Goal: Information Seeking & Learning: Check status

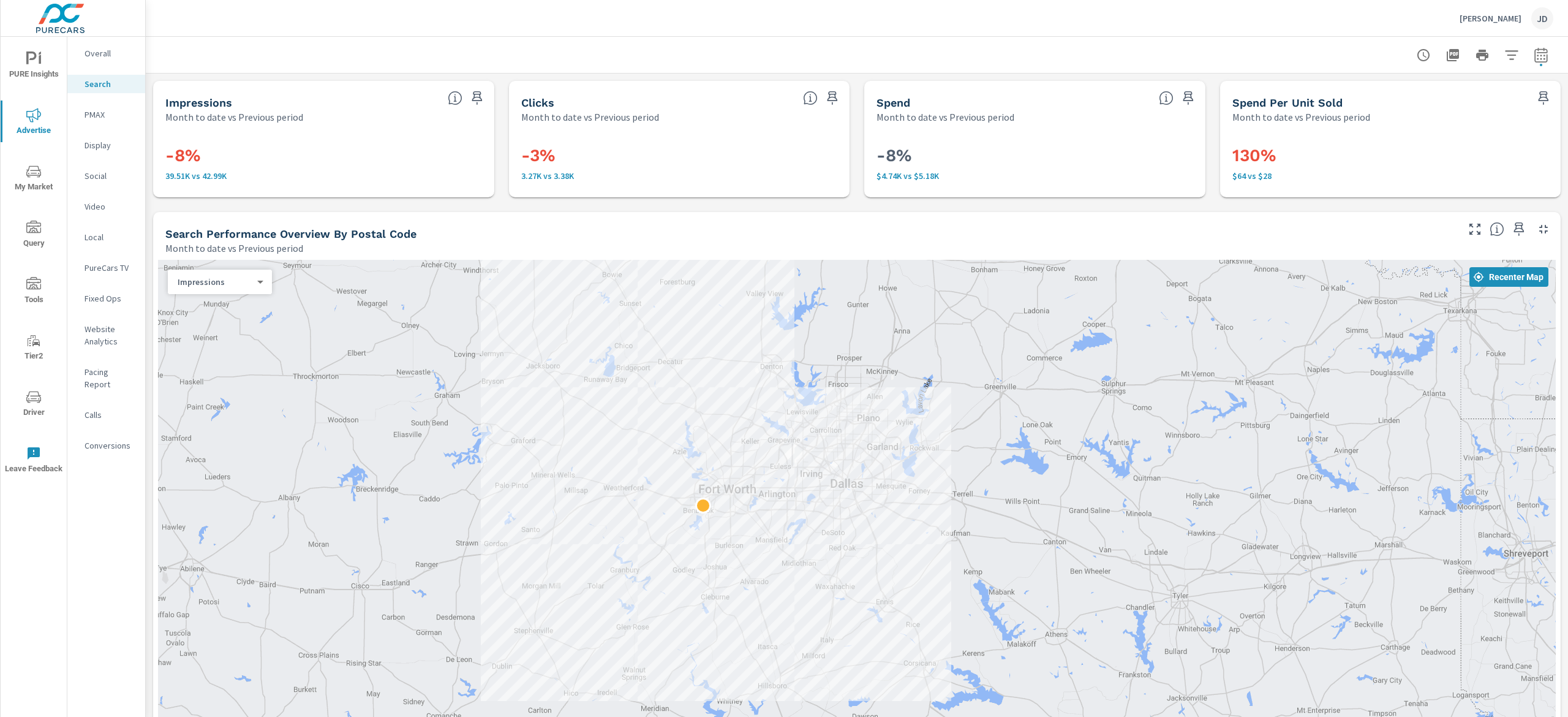
scroll to position [1061, 0]
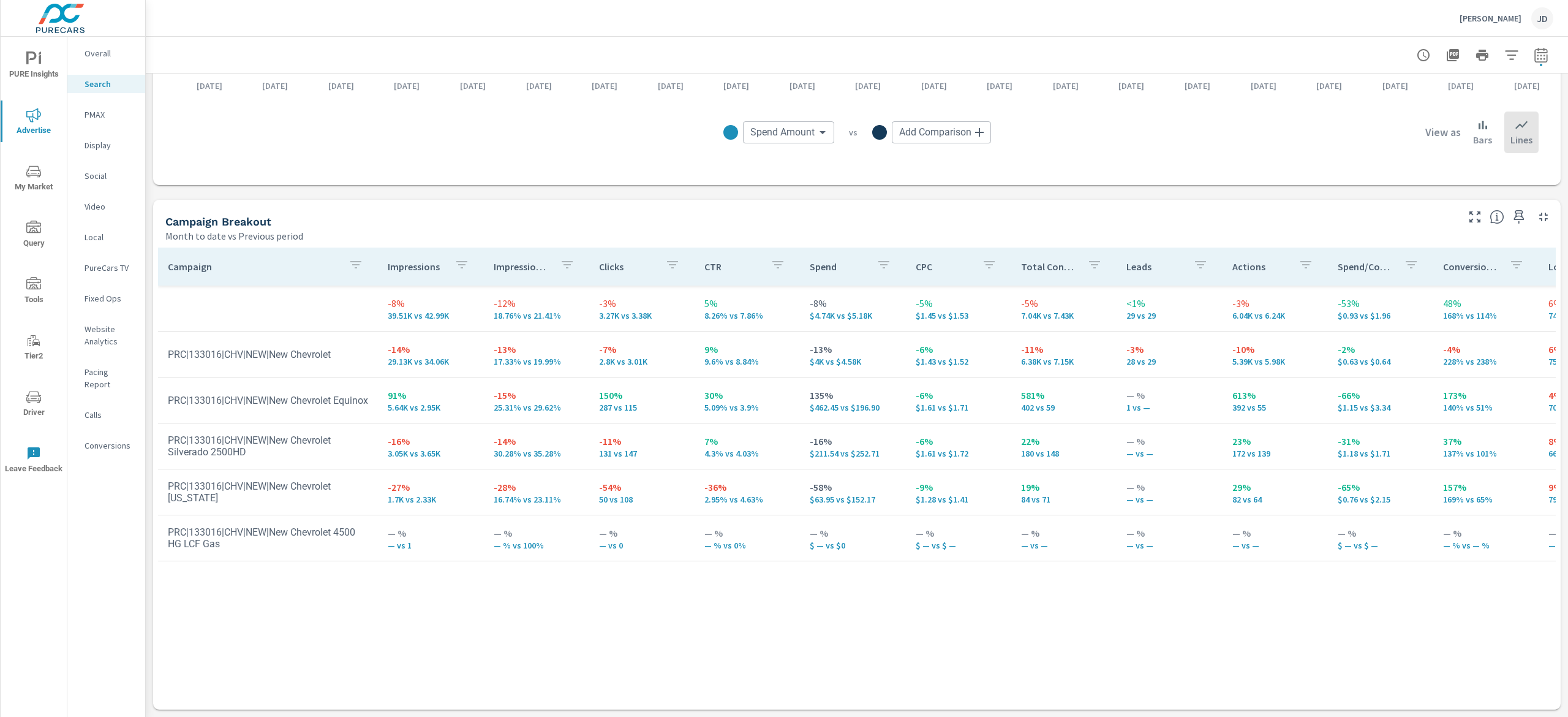
click at [91, 265] on p "PureCars TV" at bounding box center [111, 267] width 51 height 12
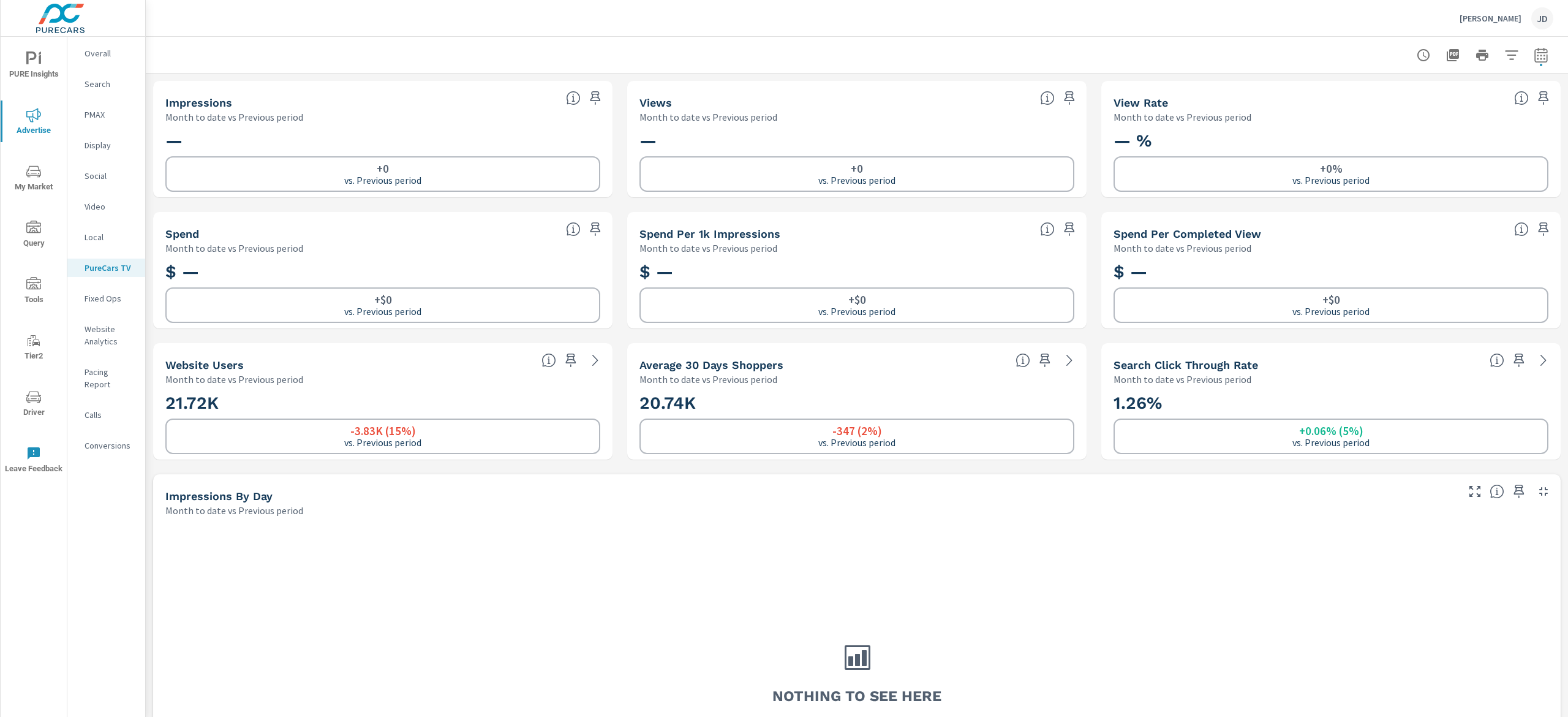
click at [107, 73] on nav "Overall Search PMAX Display Social Video Local PureCars TV Fixed Ops Website An…" at bounding box center [106, 254] width 77 height 435
click at [104, 73] on nav "Overall Search PMAX Display Social Video Local PureCars TV Fixed Ops Website An…" at bounding box center [106, 254] width 77 height 435
click at [98, 79] on p "Search" at bounding box center [111, 83] width 51 height 12
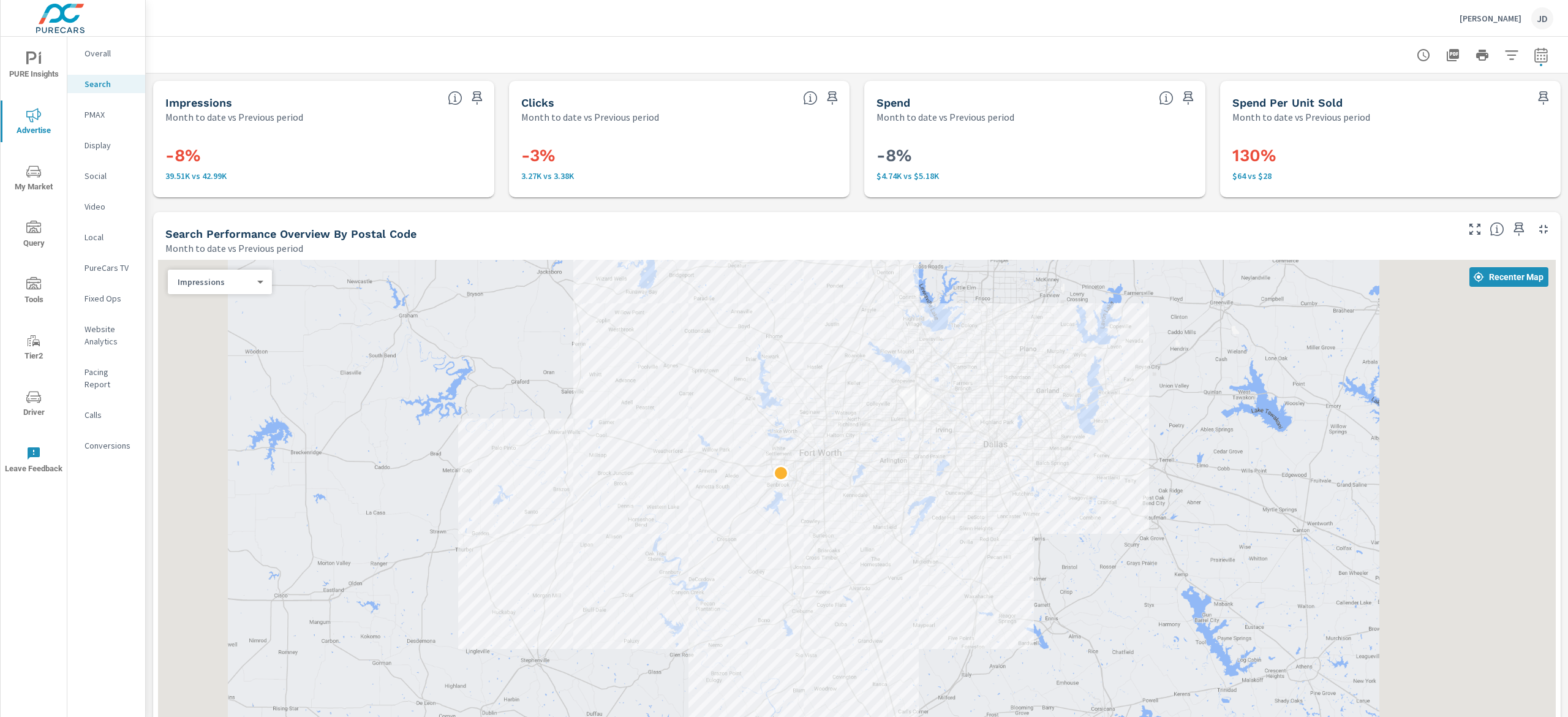
scroll to position [123, 0]
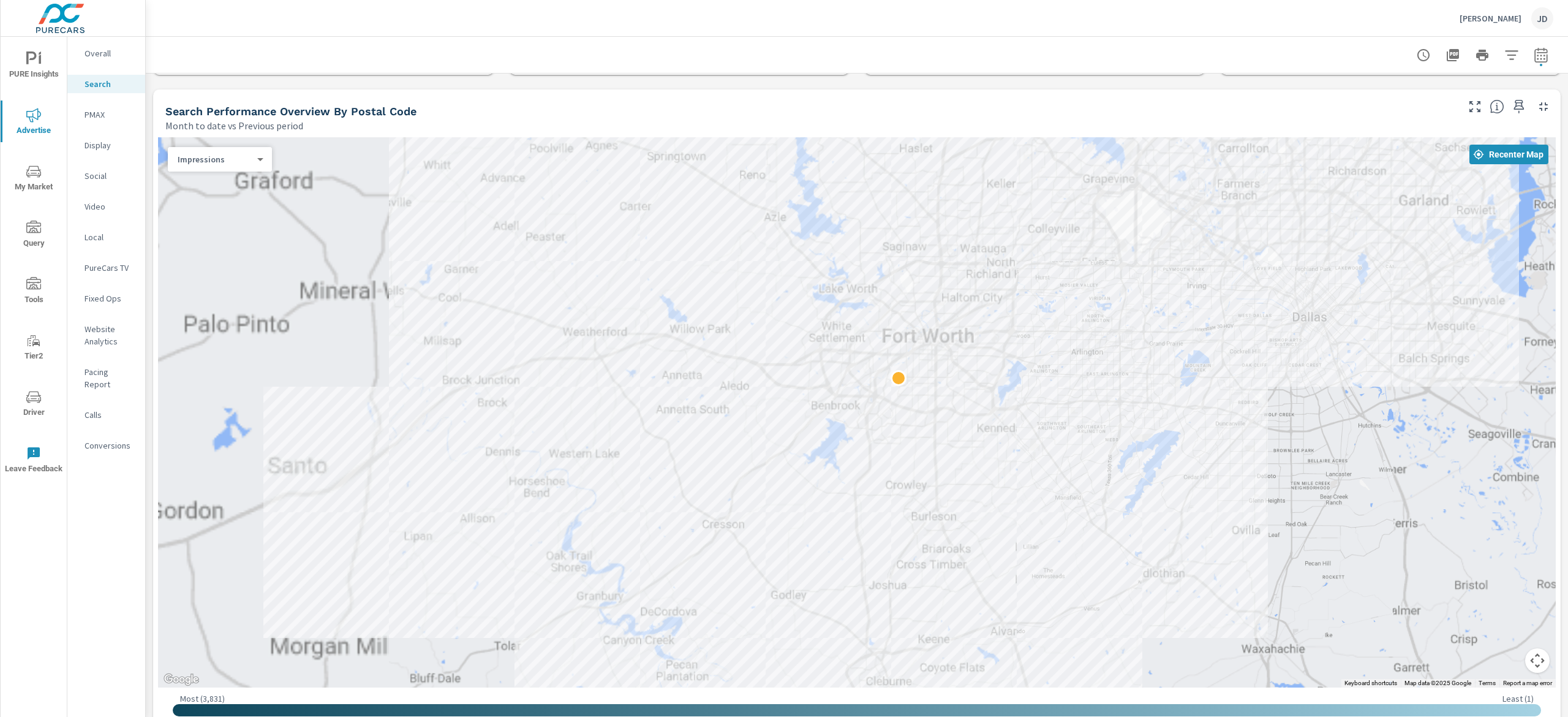
drag, startPoint x: 809, startPoint y: 269, endPoint x: 941, endPoint y: 283, distance: 132.7
click at [1117, 362] on div at bounding box center [857, 412] width 1398 height 550
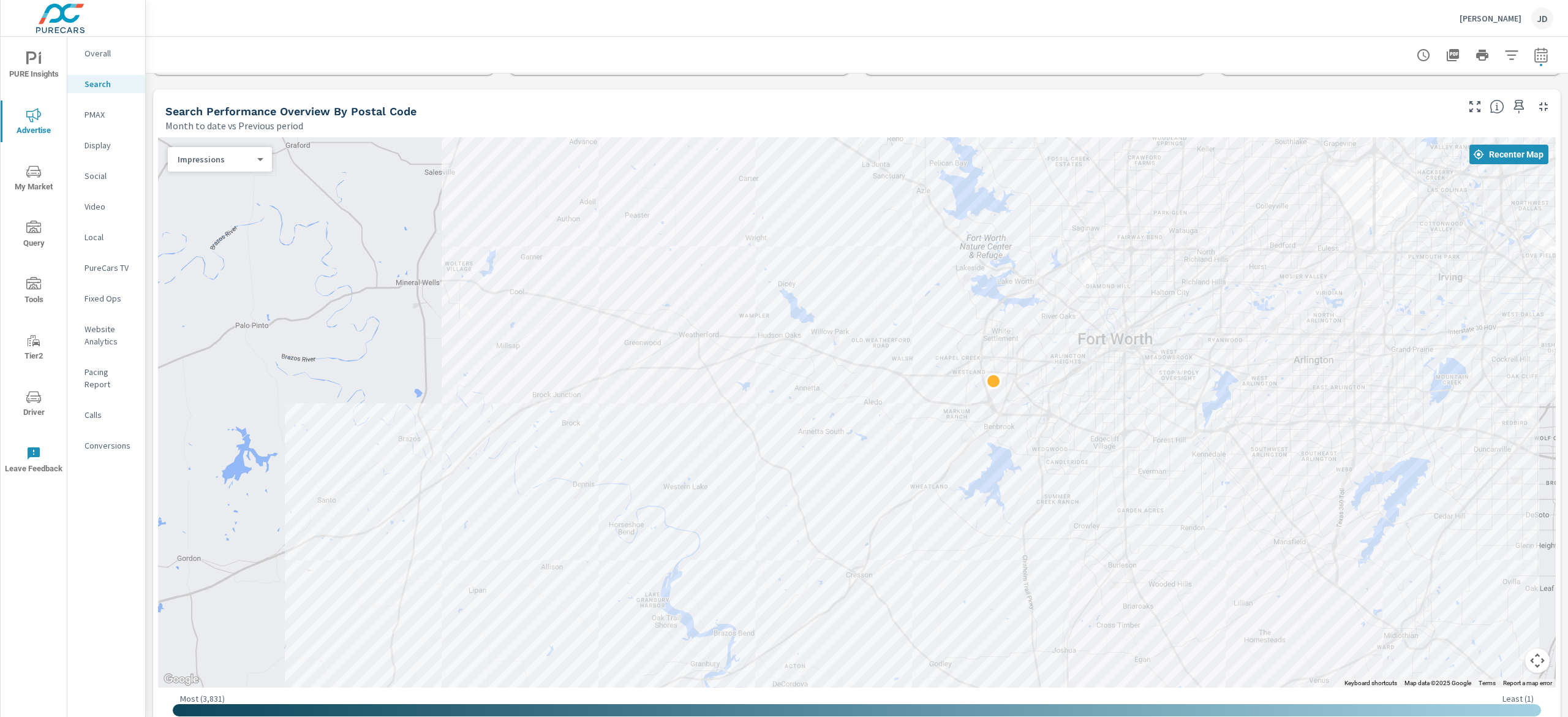
click at [94, 128] on nav "Overall Search PMAX Display Social Video Local PureCars TV Fixed Ops Website An…" at bounding box center [106, 254] width 77 height 435
click at [94, 119] on p "PMAX" at bounding box center [111, 114] width 51 height 12
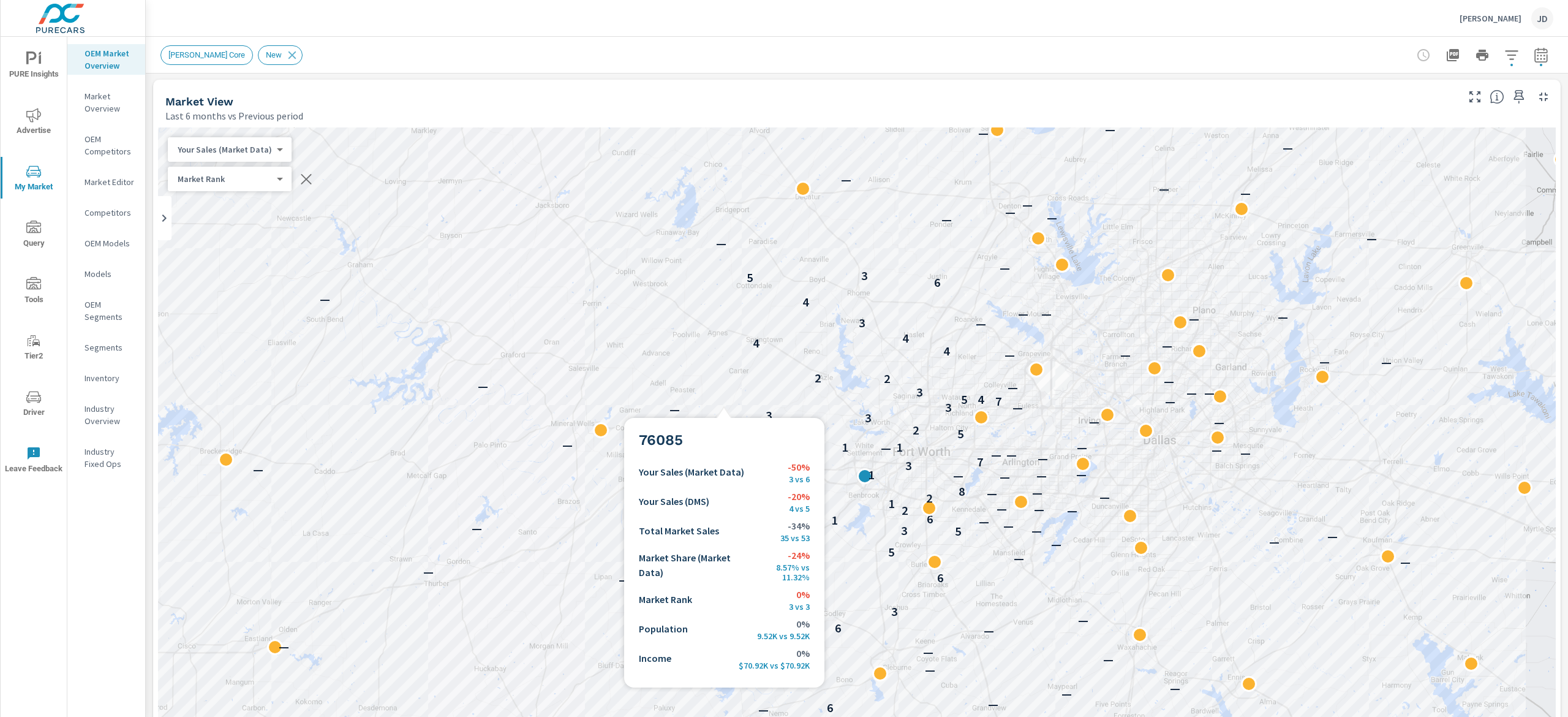
scroll to position [1, 0]
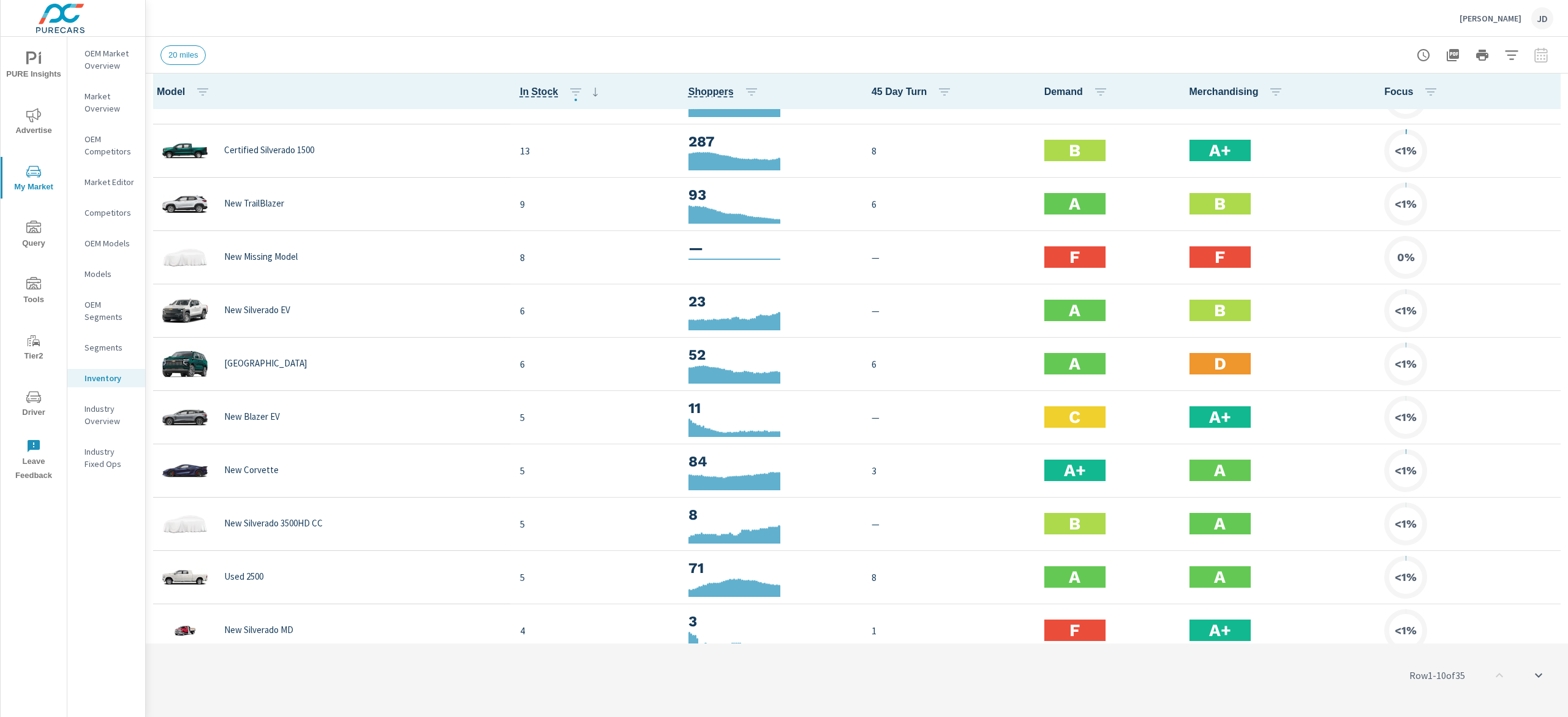
scroll to position [367, 0]
